Goal: Task Accomplishment & Management: Manage account settings

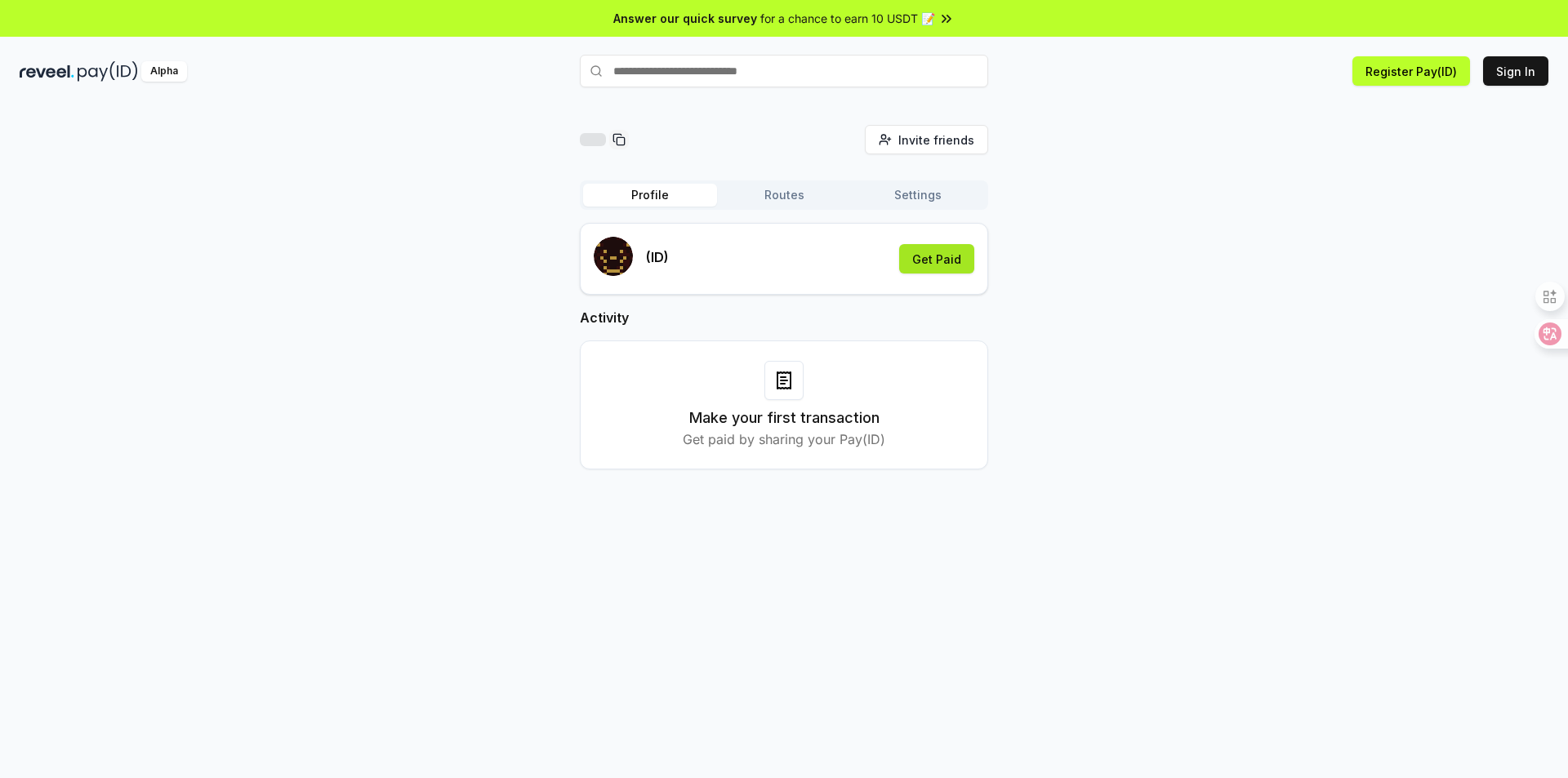
click at [944, 265] on button "Get Paid" at bounding box center [937, 259] width 75 height 29
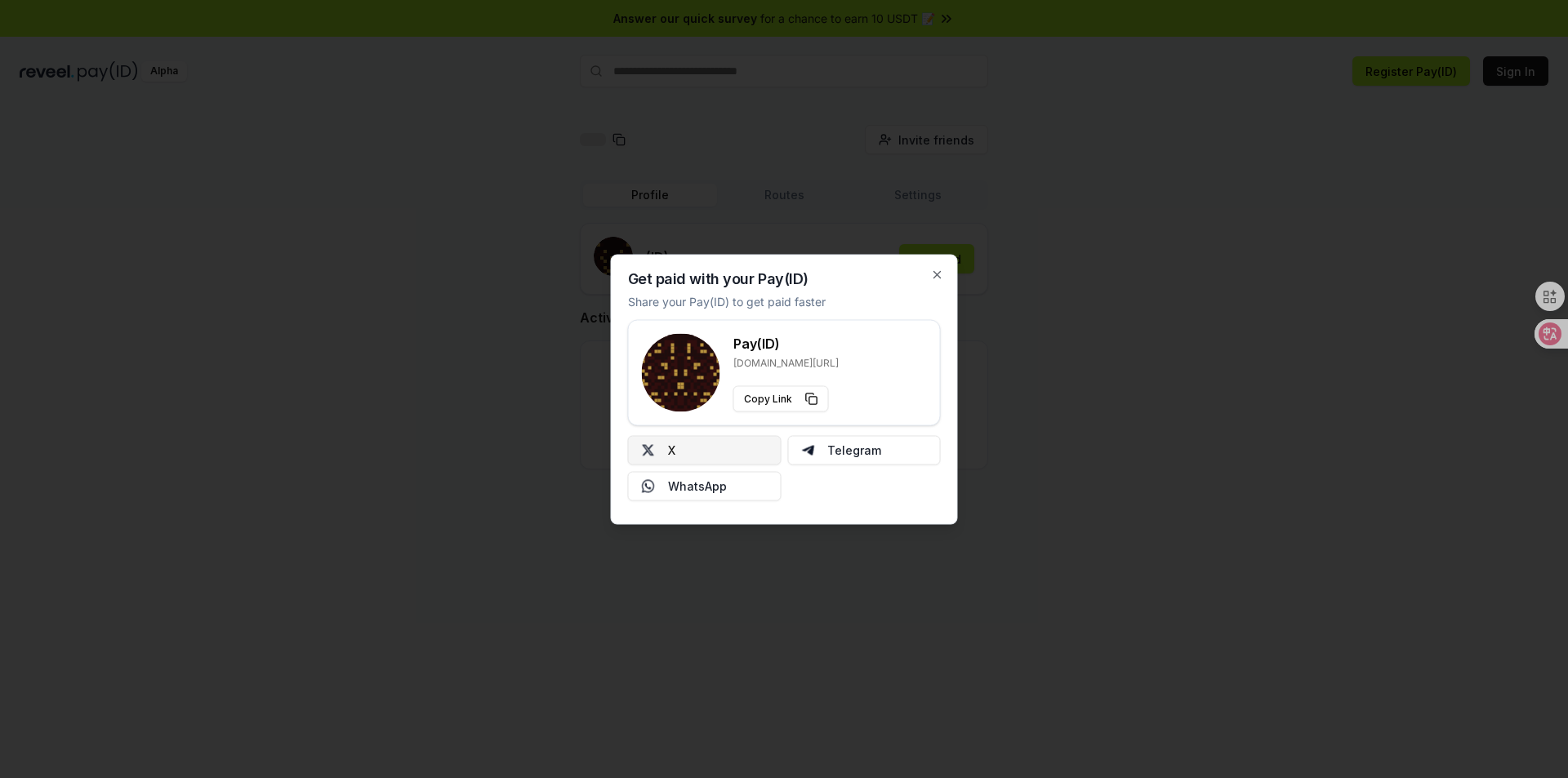
click at [715, 459] on button "X" at bounding box center [705, 450] width 154 height 29
click at [935, 274] on icon "button" at bounding box center [938, 275] width 13 height 13
